Goal: Task Accomplishment & Management: Manage account settings

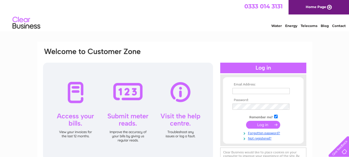
type input "[PERSON_NAME][EMAIL_ADDRESS][PERSON_NAME][DOMAIN_NAME]"
click at [266, 123] on input "submit" at bounding box center [263, 125] width 34 height 8
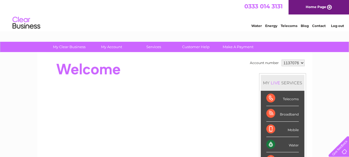
click at [301, 62] on select "1137076" at bounding box center [293, 62] width 23 height 7
click at [282, 59] on select "1137076" at bounding box center [293, 62] width 23 height 7
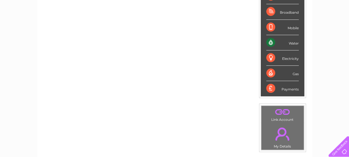
scroll to position [99, 0]
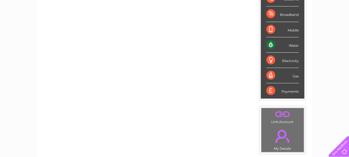
click at [281, 116] on link "." at bounding box center [283, 114] width 40 height 10
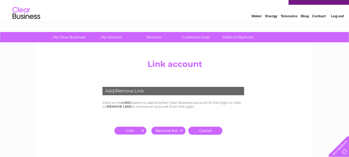
scroll to position [24, 0]
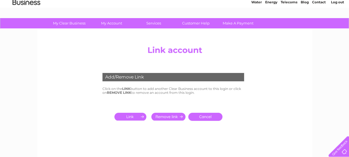
click at [126, 114] on input "submit" at bounding box center [131, 117] width 34 height 8
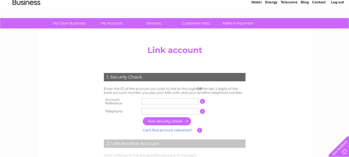
click at [154, 98] on input "text" at bounding box center [169, 101] width 57 height 6
type input "CB303092"
click at [155, 108] on input "text" at bounding box center [169, 111] width 57 height 6
click at [227, 103] on td "This should appear at the top of your bill and its the number after the letters…" at bounding box center [225, 101] width 41 height 11
click at [161, 110] on input "0141" at bounding box center [169, 111] width 57 height 6
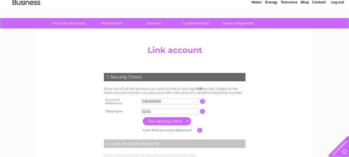
click at [161, 109] on input "0141" at bounding box center [169, 111] width 57 height 6
click at [170, 109] on input "0141" at bounding box center [169, 111] width 57 height 6
type input "01414400800"
click at [167, 119] on input "button" at bounding box center [167, 121] width 49 height 8
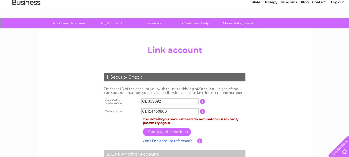
click at [166, 99] on input "CB303092" at bounding box center [169, 101] width 57 height 6
type input "C"
type input "30309227"
click at [166, 131] on input "button" at bounding box center [167, 132] width 49 height 8
click at [168, 111] on input "01414400800" at bounding box center [169, 111] width 57 height 6
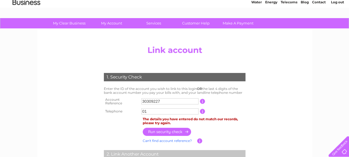
type input "0"
click at [157, 110] on input "text" at bounding box center [169, 111] width 57 height 6
type input "01414400800"
click at [161, 129] on input "button" at bounding box center [167, 132] width 49 height 8
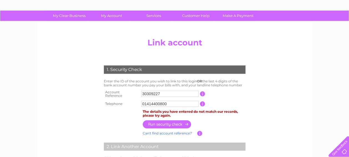
scroll to position [0, 0]
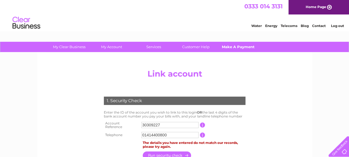
click at [241, 46] on link "Make A Payment" at bounding box center [238, 47] width 46 height 10
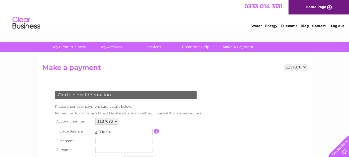
click at [114, 121] on select "1137076" at bounding box center [106, 121] width 23 height 7
